Goal: Information Seeking & Learning: Learn about a topic

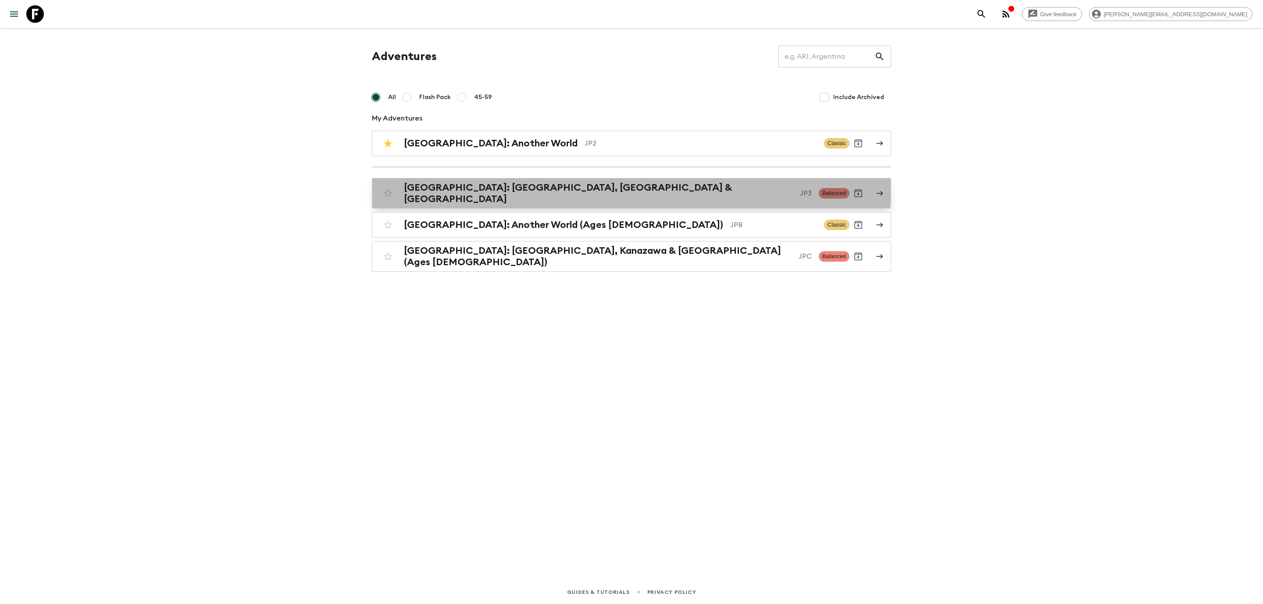
click at [448, 182] on link "[GEOGRAPHIC_DATA]: [GEOGRAPHIC_DATA], Kanazawa & [GEOGRAPHIC_DATA] JP3 Balanced" at bounding box center [631, 193] width 519 height 31
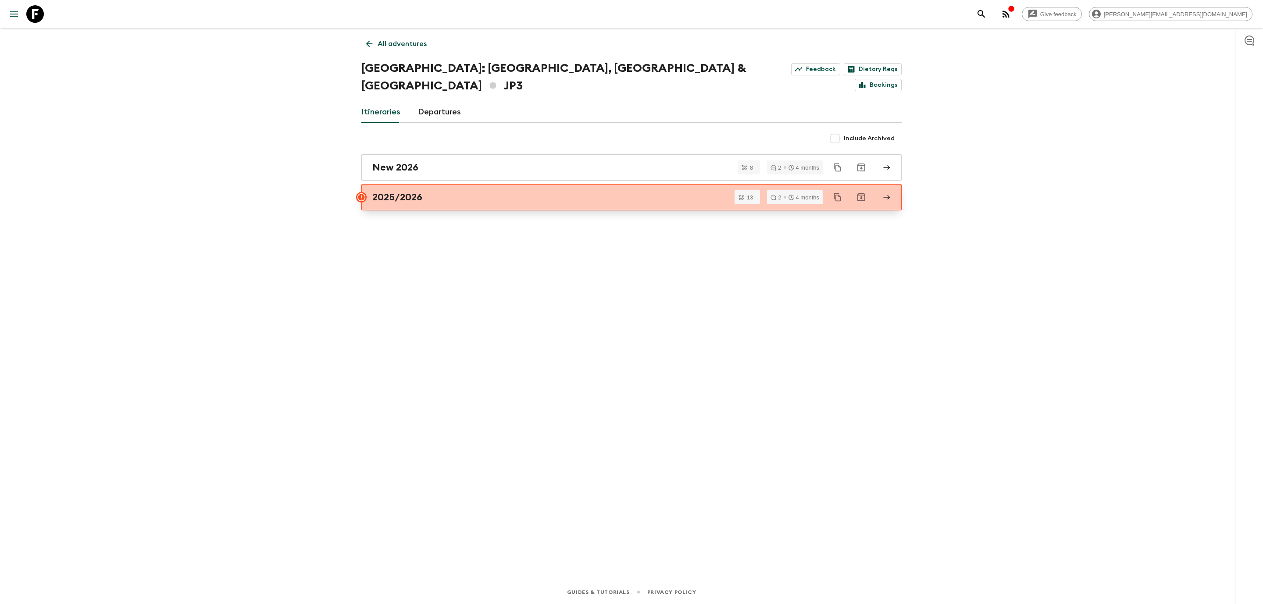
click at [401, 192] on h2 "2025/2026" at bounding box center [397, 197] width 50 height 11
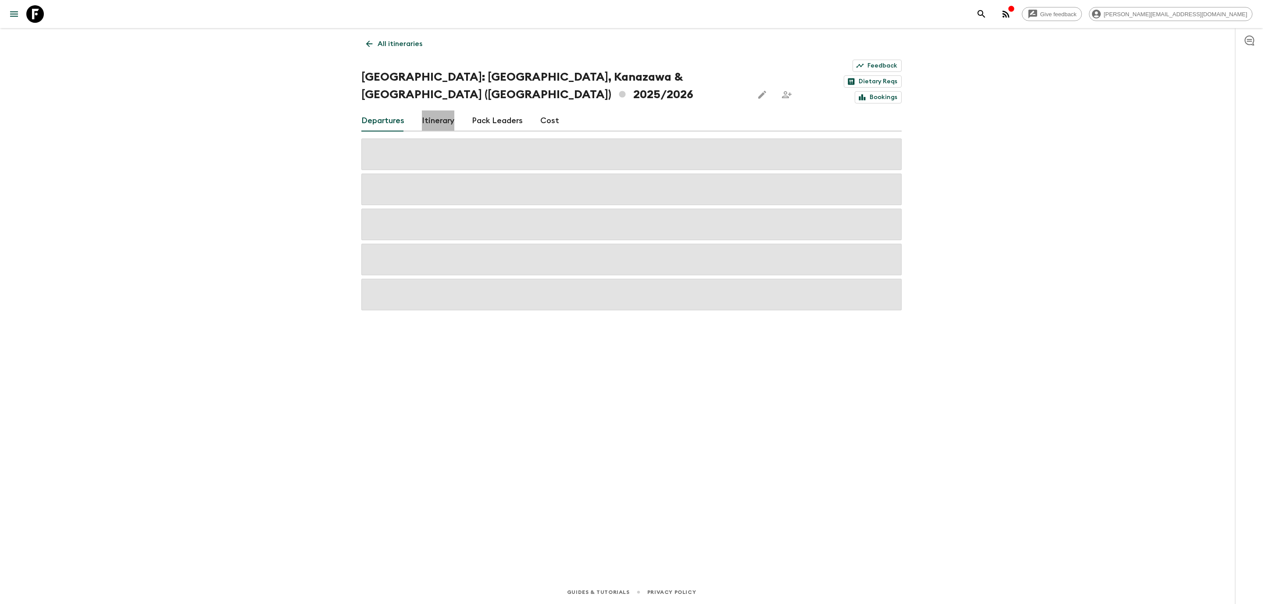
click at [431, 111] on link "Itinerary" at bounding box center [438, 121] width 32 height 21
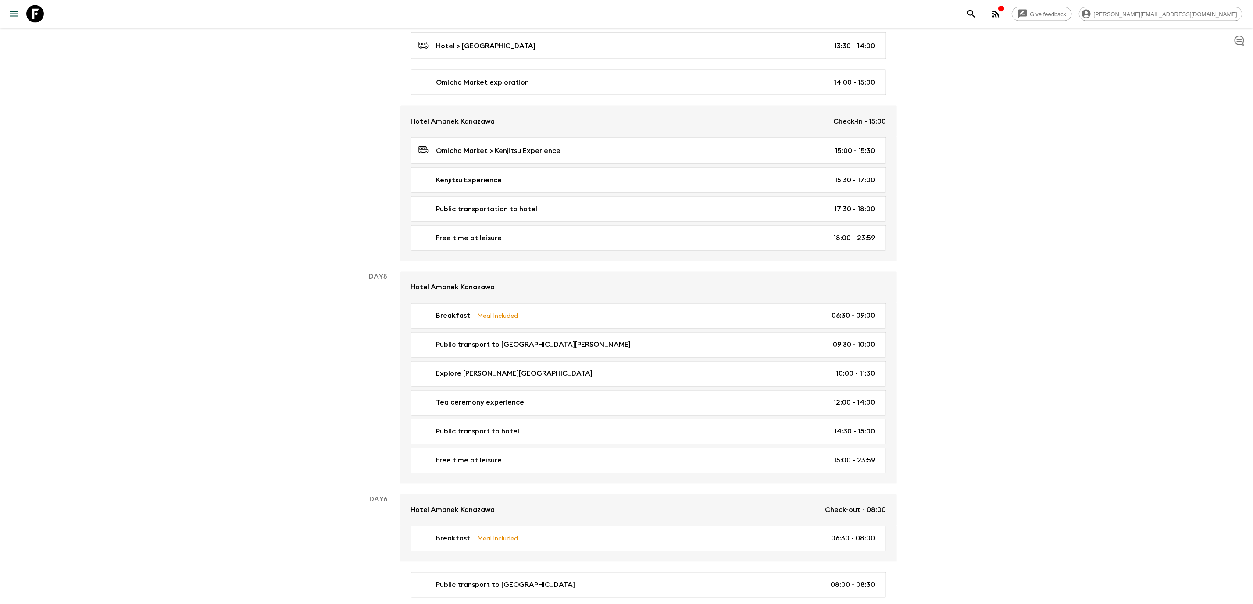
scroll to position [870, 0]
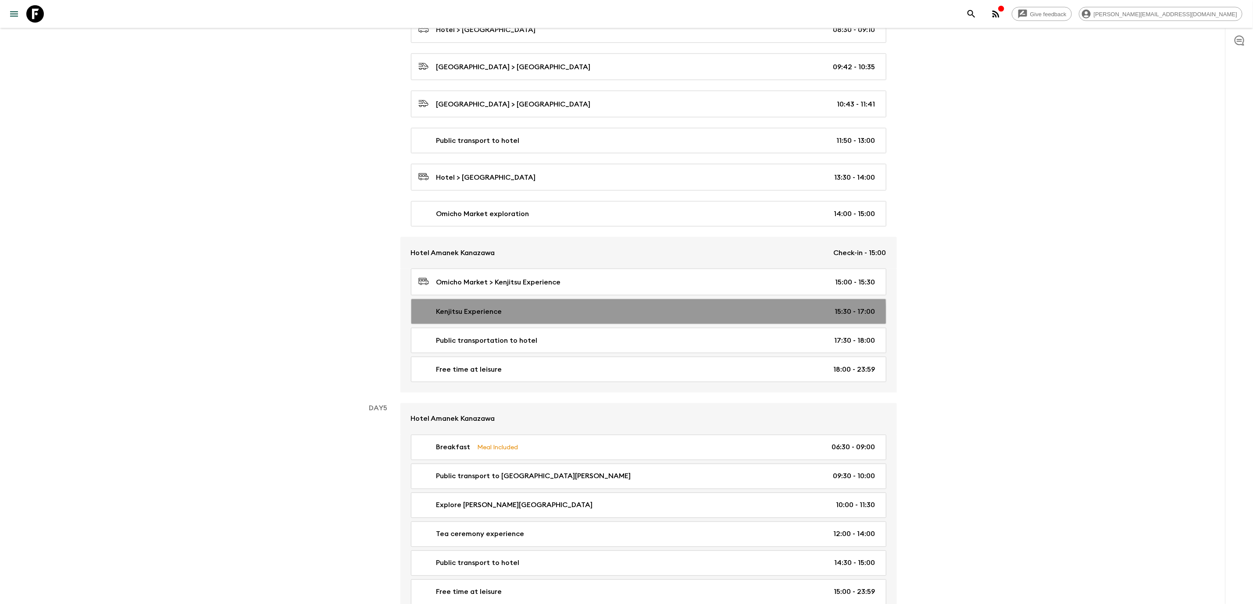
click at [502, 310] on link "Kenjitsu Experience 15:30 - 17:00" at bounding box center [648, 311] width 475 height 25
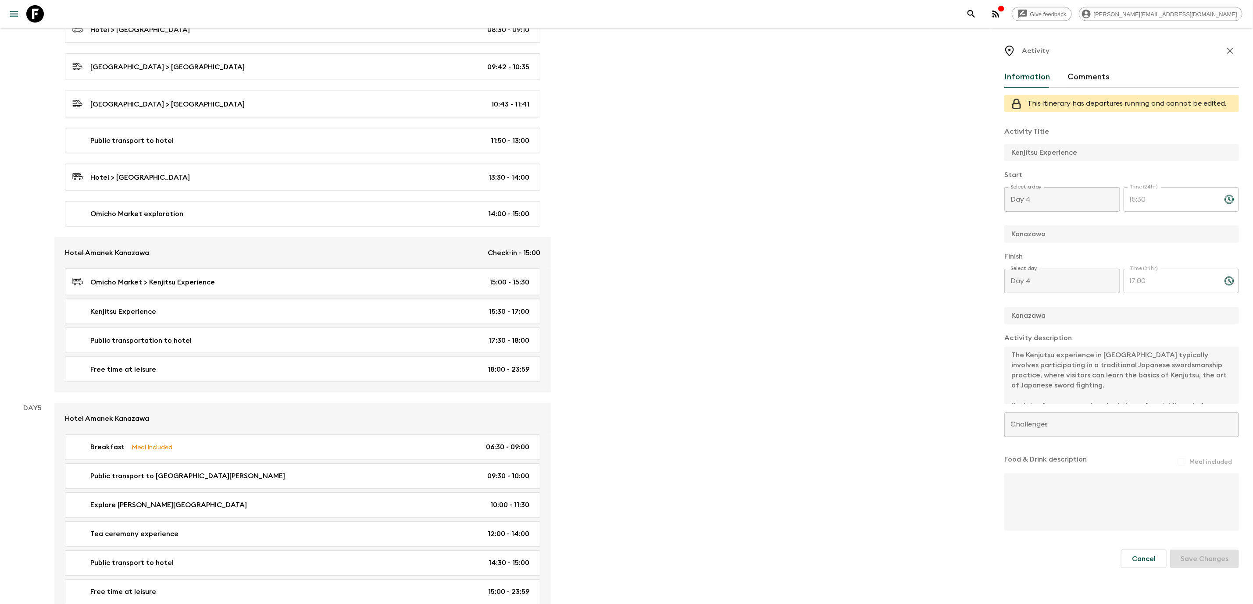
click at [1231, 57] on button "button" at bounding box center [1230, 51] width 18 height 18
